Goal: Task Accomplishment & Management: Manage account settings

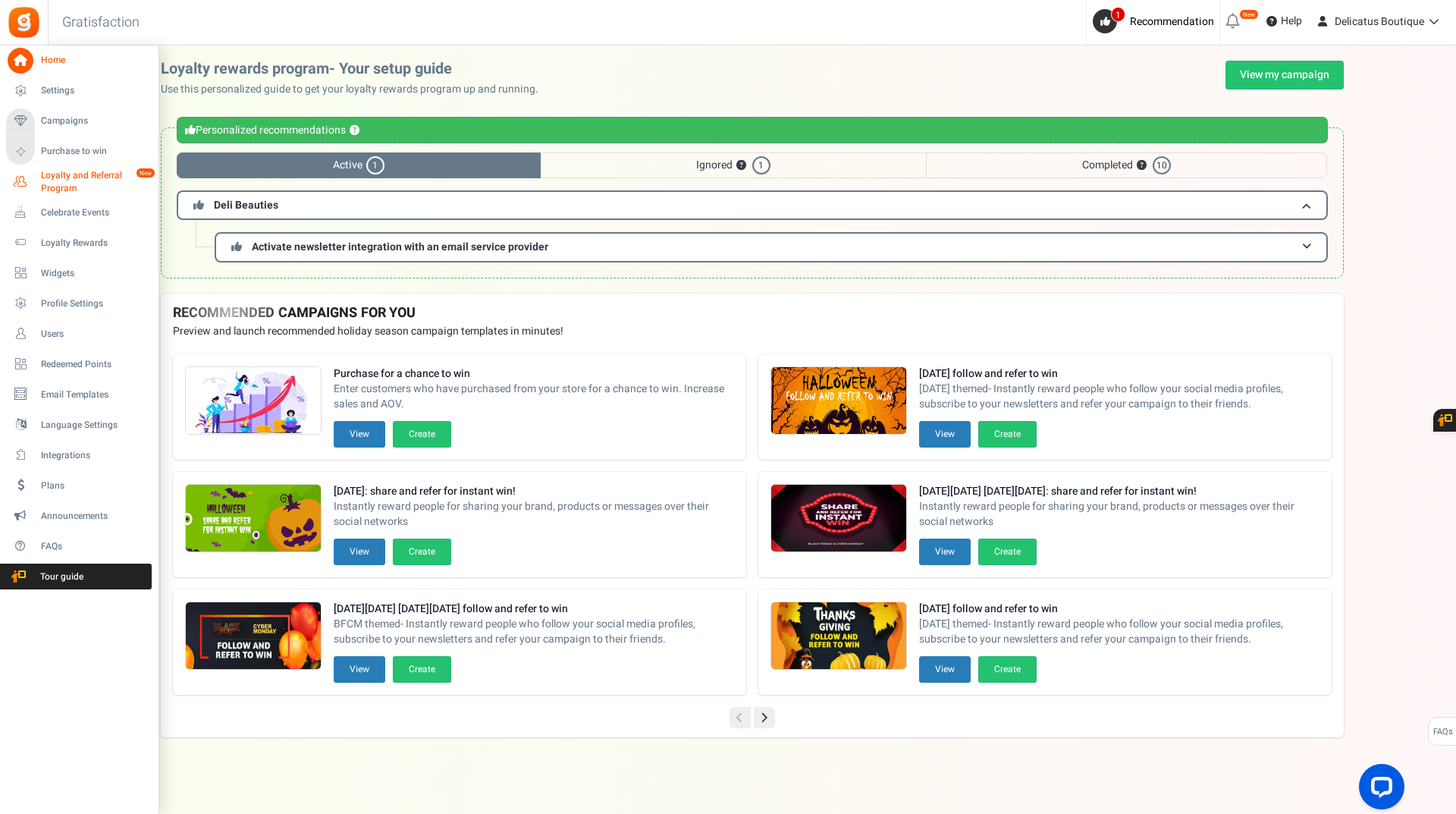
click at [53, 182] on span "Loyalty and Referral Program" at bounding box center [96, 182] width 111 height 26
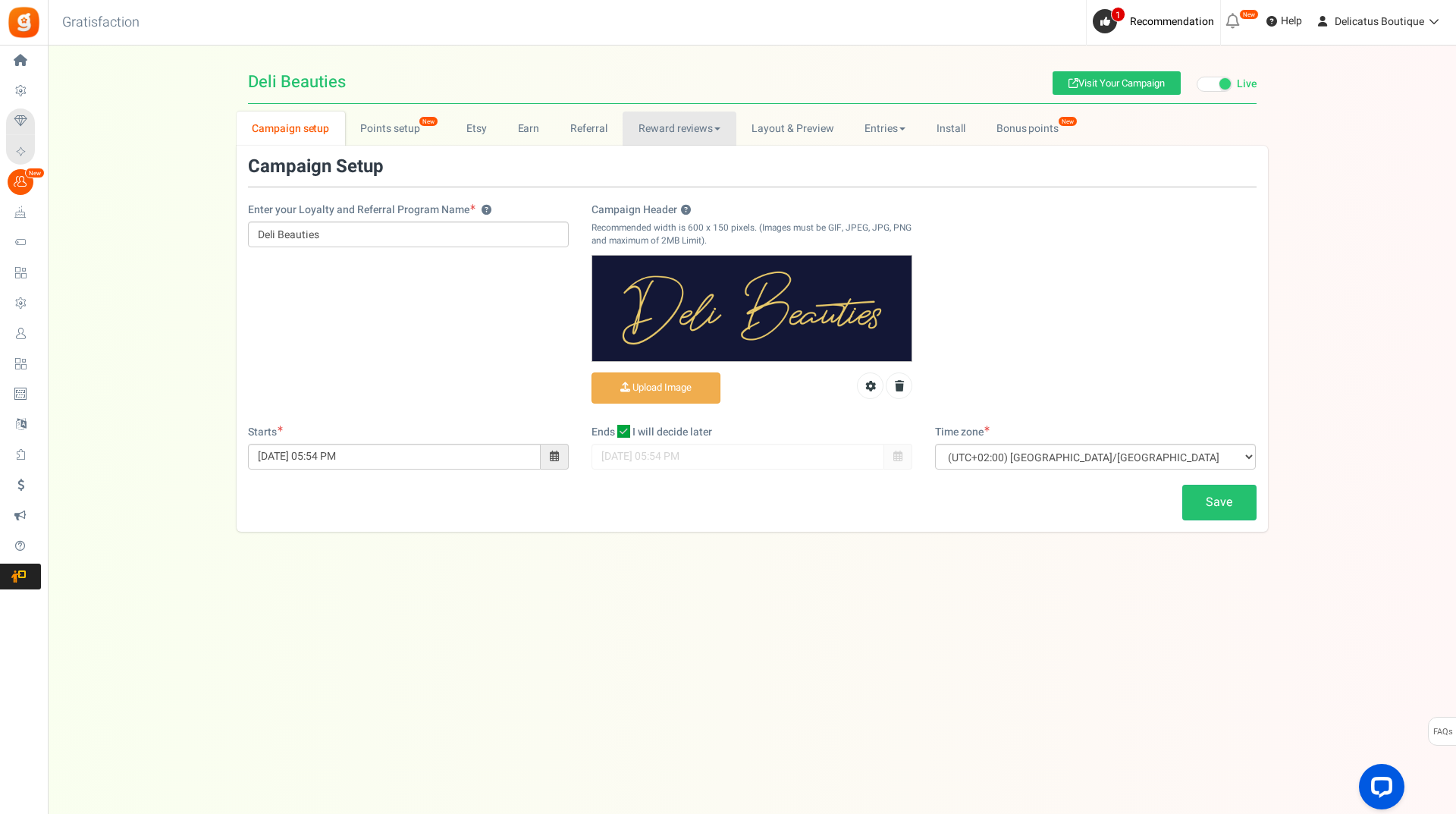
click at [705, 120] on link "Reward reviews" at bounding box center [679, 128] width 113 height 34
click at [649, 164] on link "WOO" at bounding box center [683, 162] width 121 height 22
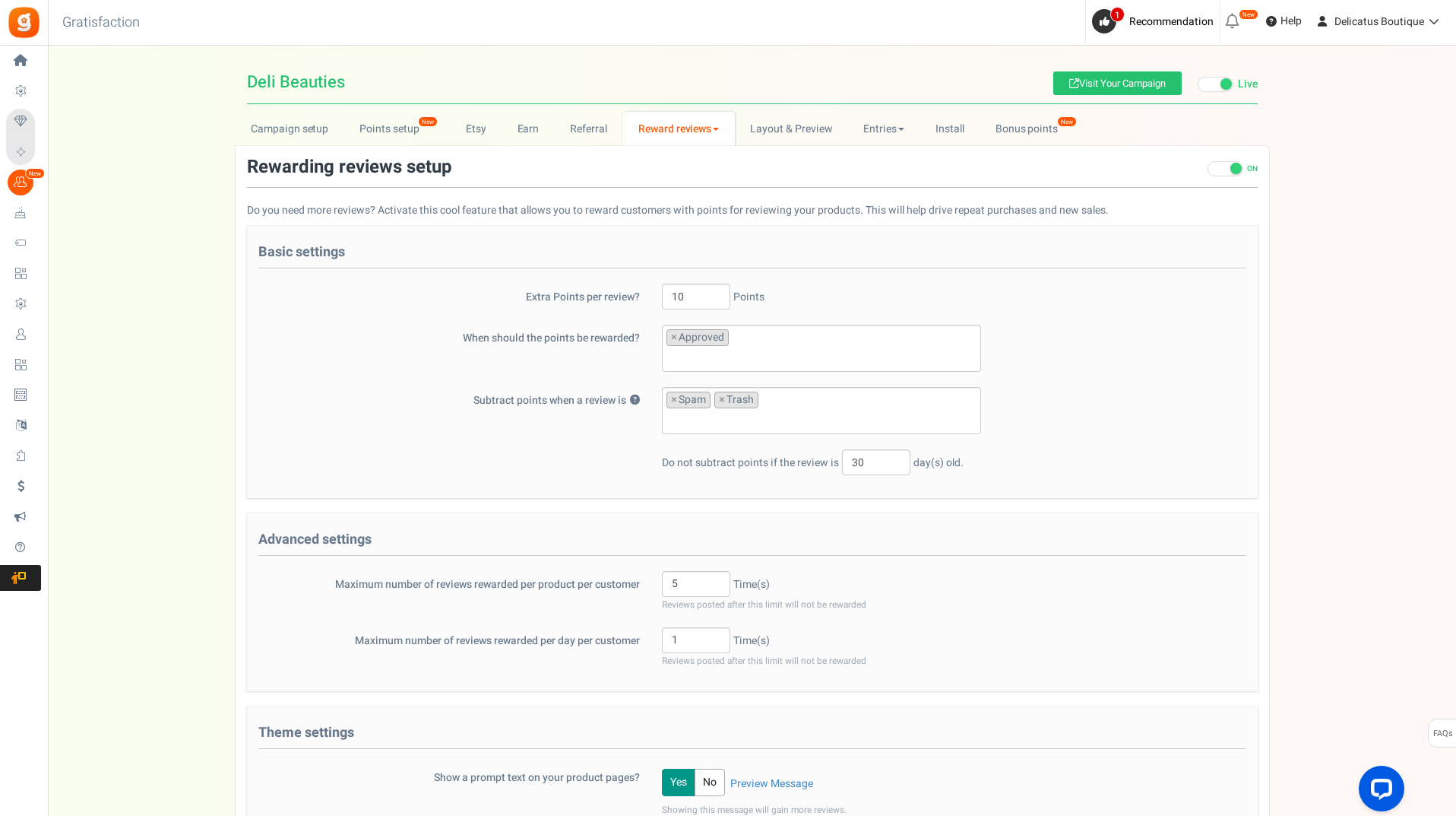
click at [197, 587] on div "Campaign setup Points setup New Etsy Earn Referral Reward reviews WOO LOOX [DOM…" at bounding box center [751, 550] width 1408 height 876
click at [678, 125] on link "Reward reviews" at bounding box center [678, 128] width 112 height 34
click at [680, 188] on link "[DOMAIN_NAME]" at bounding box center [682, 185] width 121 height 22
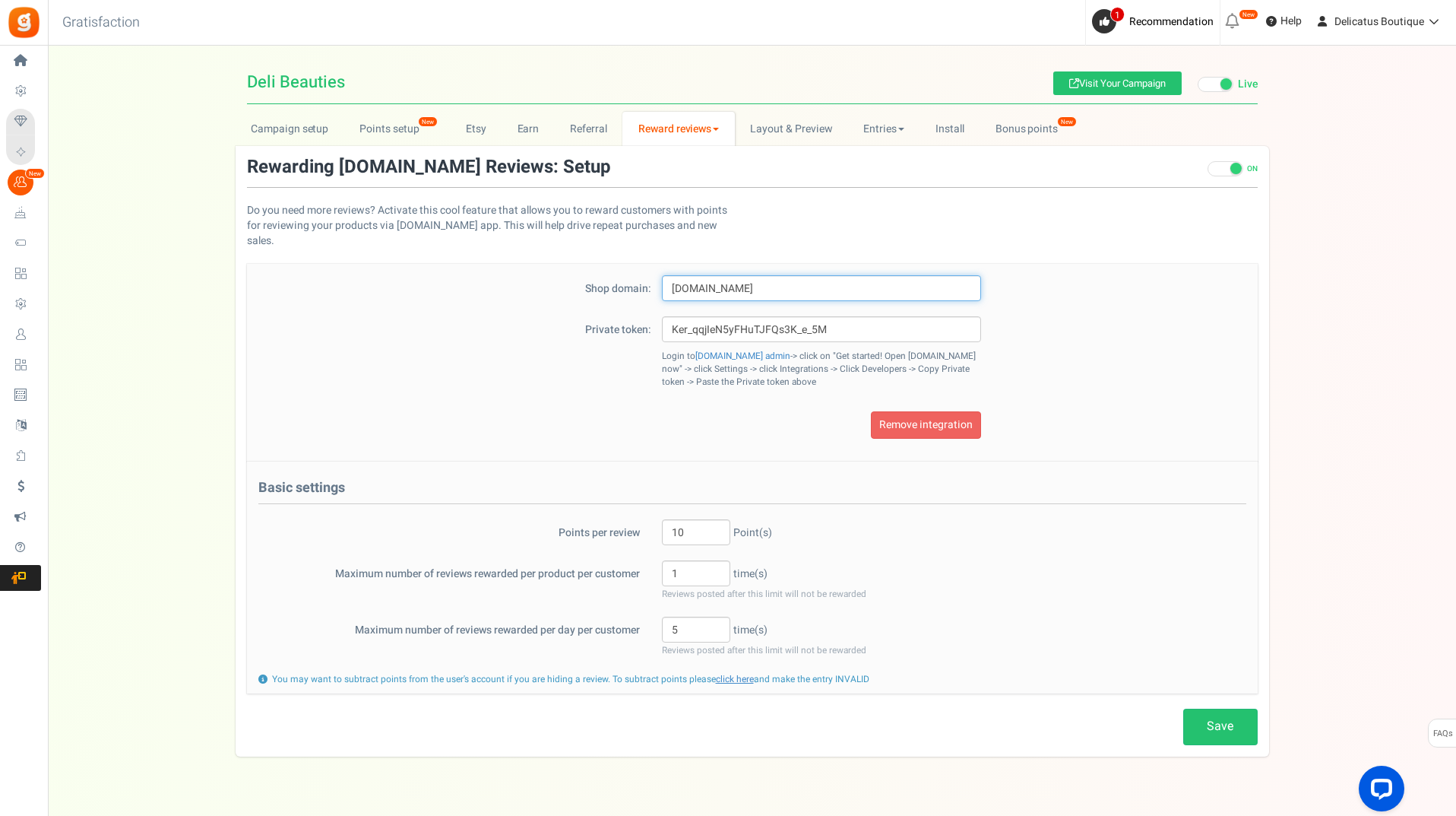
click at [781, 275] on input "[DOMAIN_NAME]" at bounding box center [821, 288] width 319 height 26
type input "[DOMAIN_NAME]"
click at [1322, 479] on div "Campaign setup Points setup New Etsy Earn Referral Reward reviews WOO LOOX [DOM…" at bounding box center [751, 434] width 1408 height 645
click at [1232, 709] on link "Save" at bounding box center [1221, 726] width 75 height 36
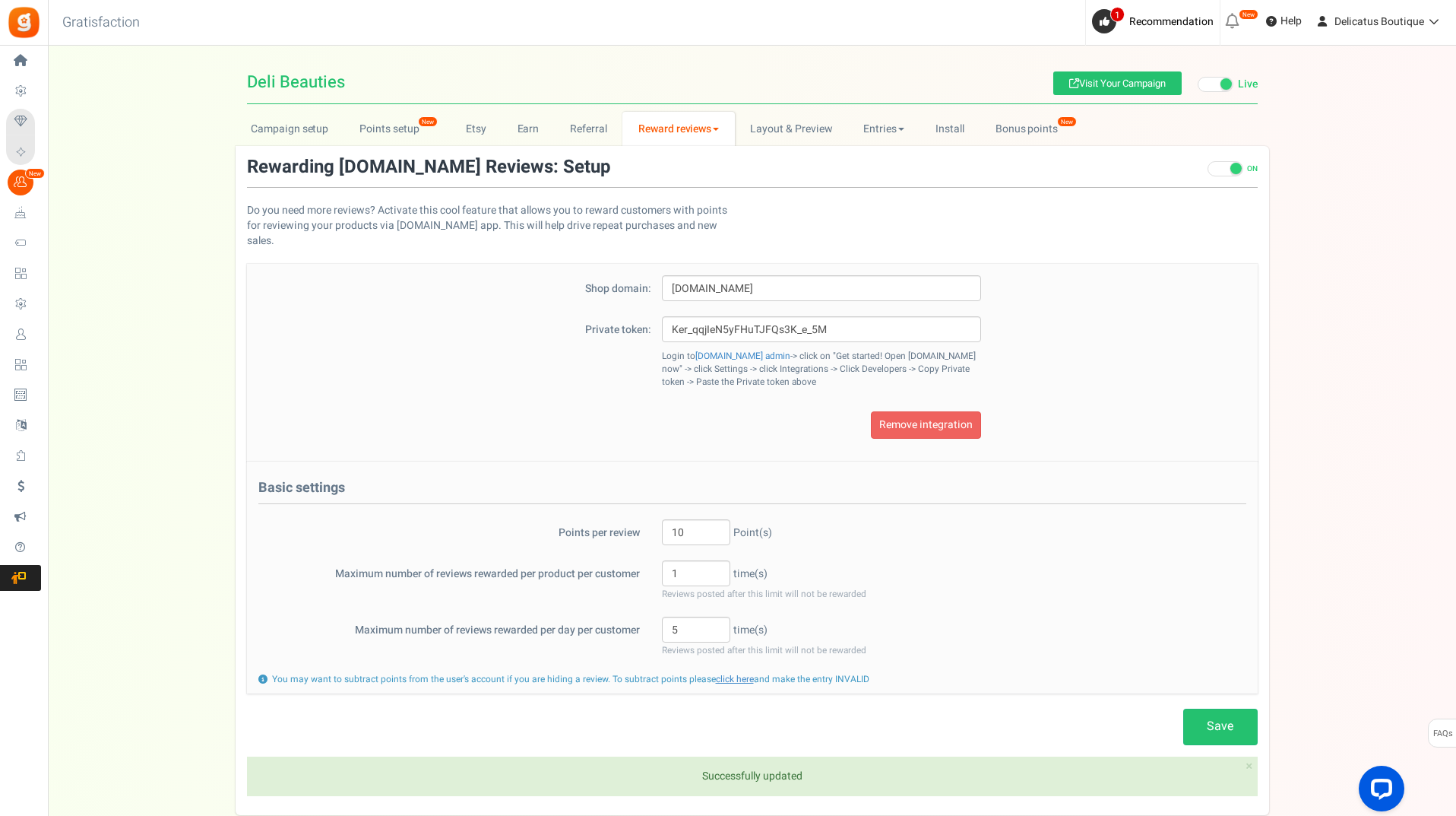
click at [703, 135] on link "Reward reviews" at bounding box center [678, 128] width 112 height 34
click at [671, 164] on link "WOO" at bounding box center [682, 163] width 121 height 22
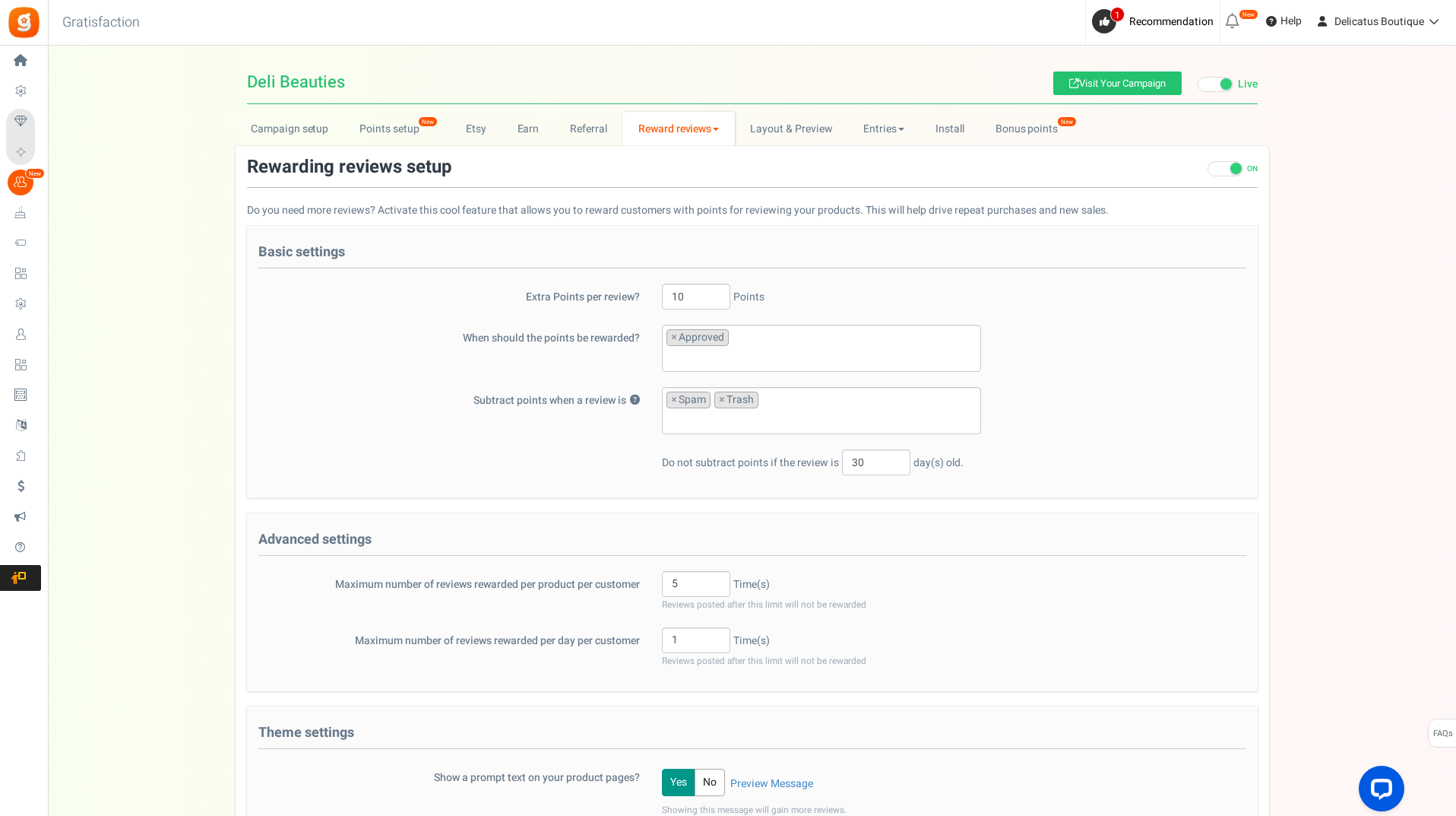
click at [701, 125] on link "Reward reviews" at bounding box center [678, 128] width 112 height 34
click at [1389, 285] on div "Campaign setup Points setup New Etsy Earn Referral Reward reviews WOO LOOX [DOM…" at bounding box center [751, 550] width 1408 height 876
